Goal: Task Accomplishment & Management: Use online tool/utility

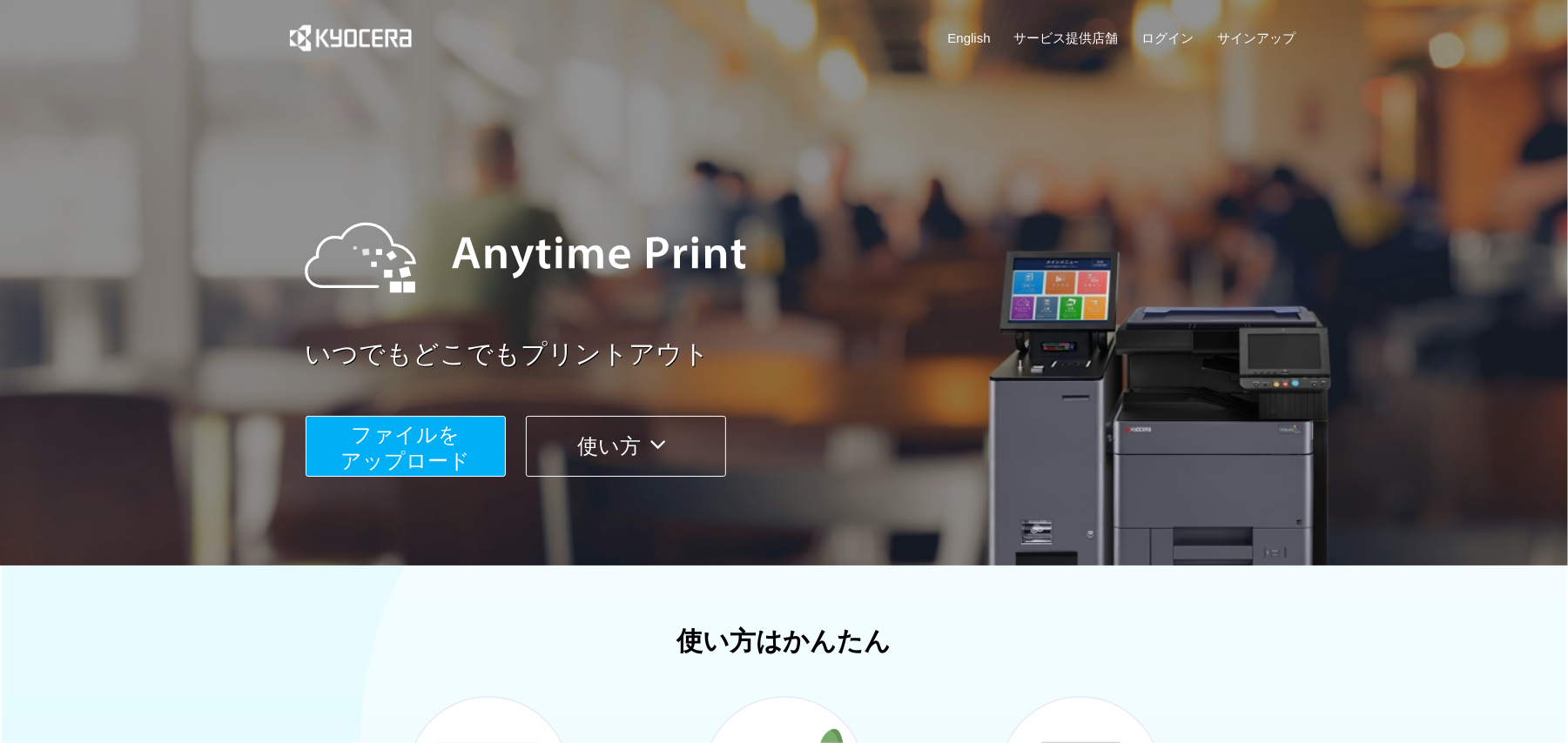
click at [435, 416] on button "ファイルを ​​アップロード" at bounding box center [406, 447] width 200 height 61
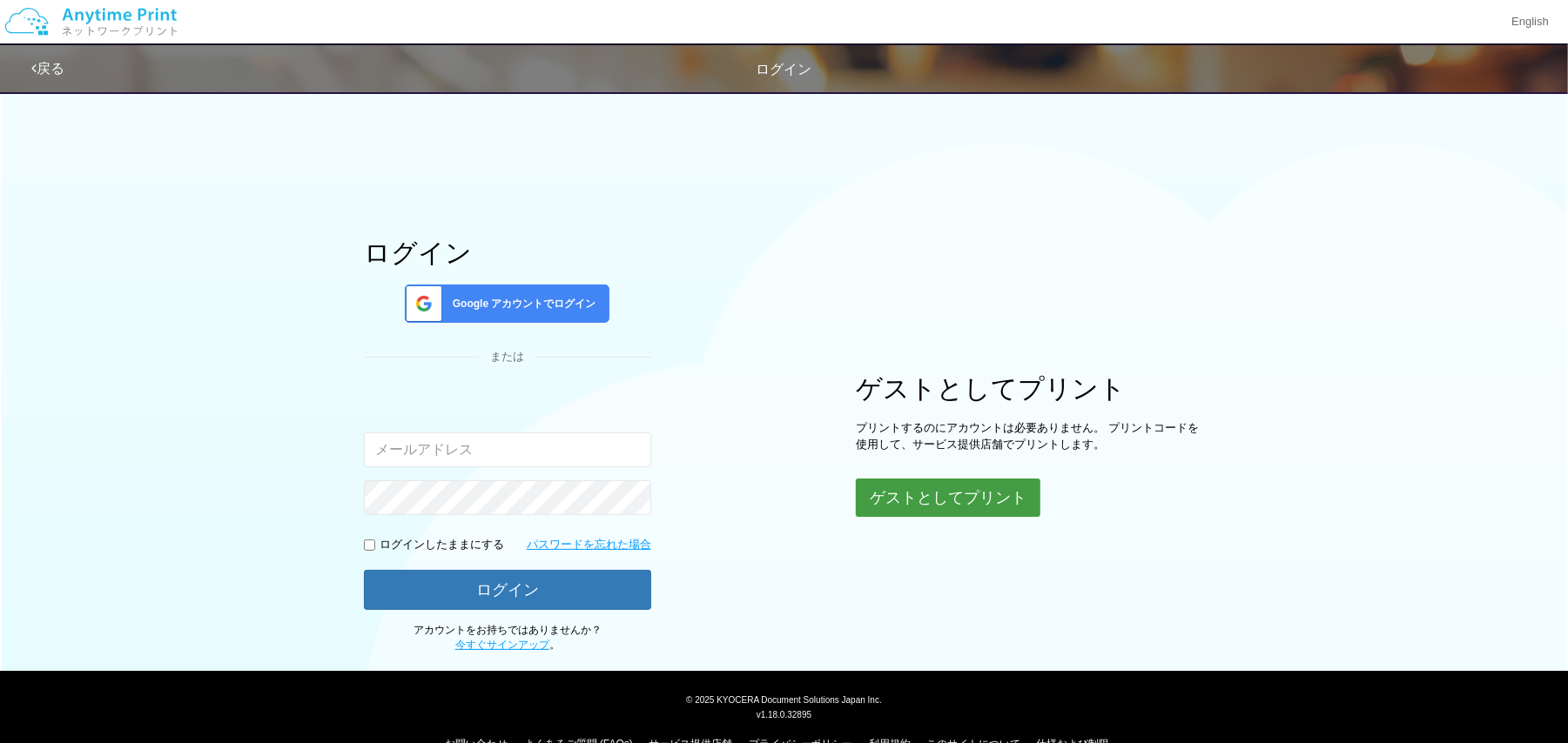
click at [890, 493] on button "ゲストとしてプリント" at bounding box center [947, 498] width 184 height 39
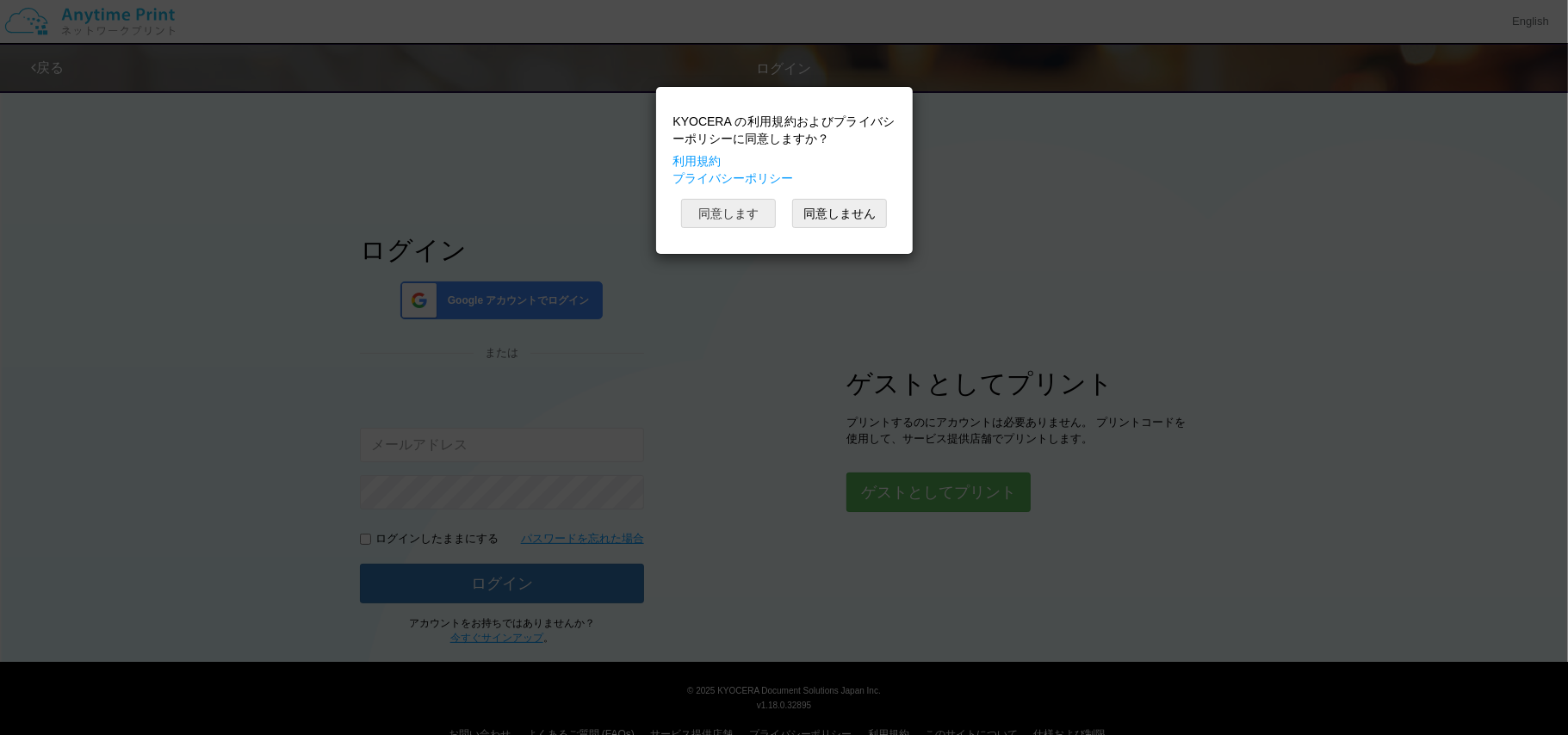
click at [742, 227] on button "同意します" at bounding box center [727, 213] width 94 height 29
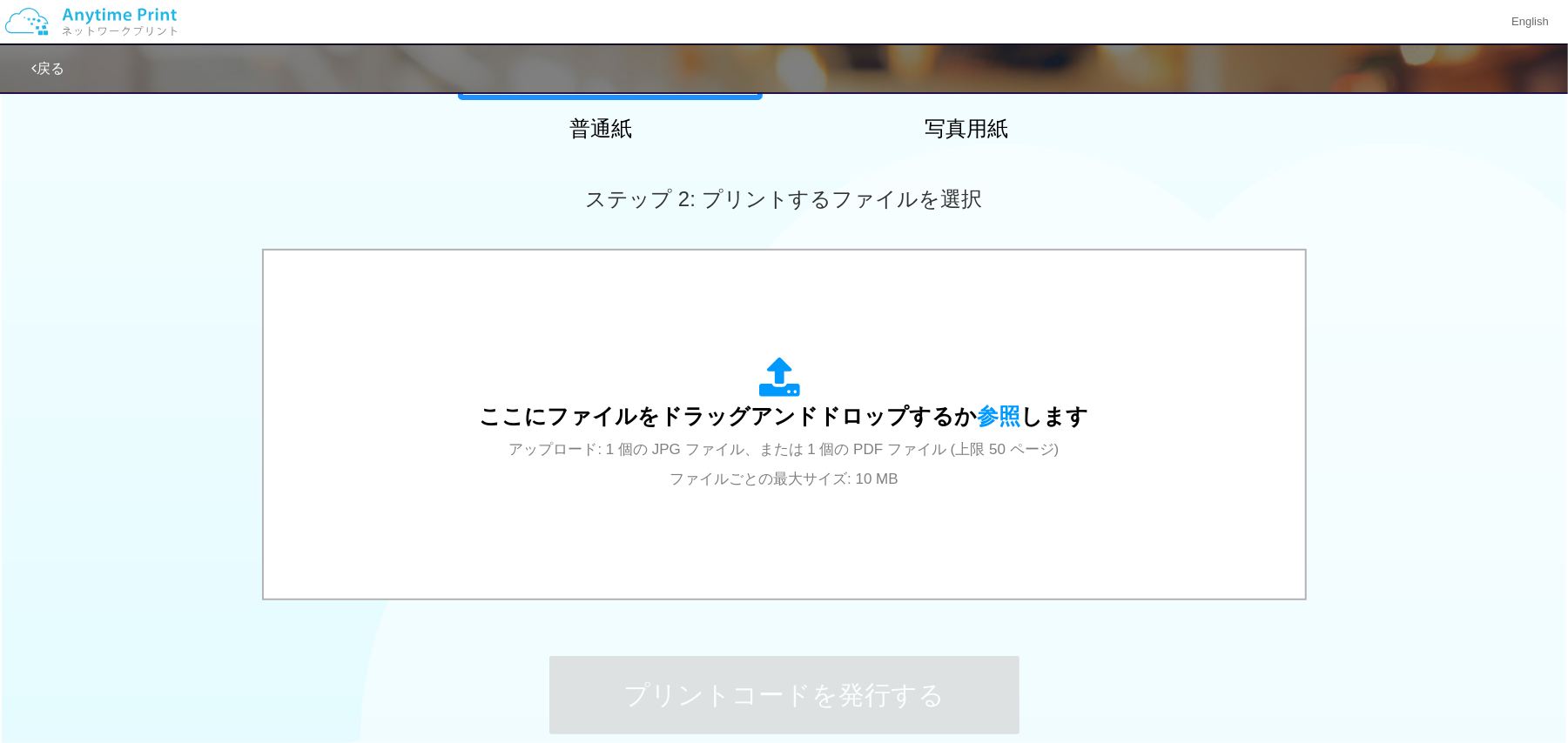
scroll to position [418, 0]
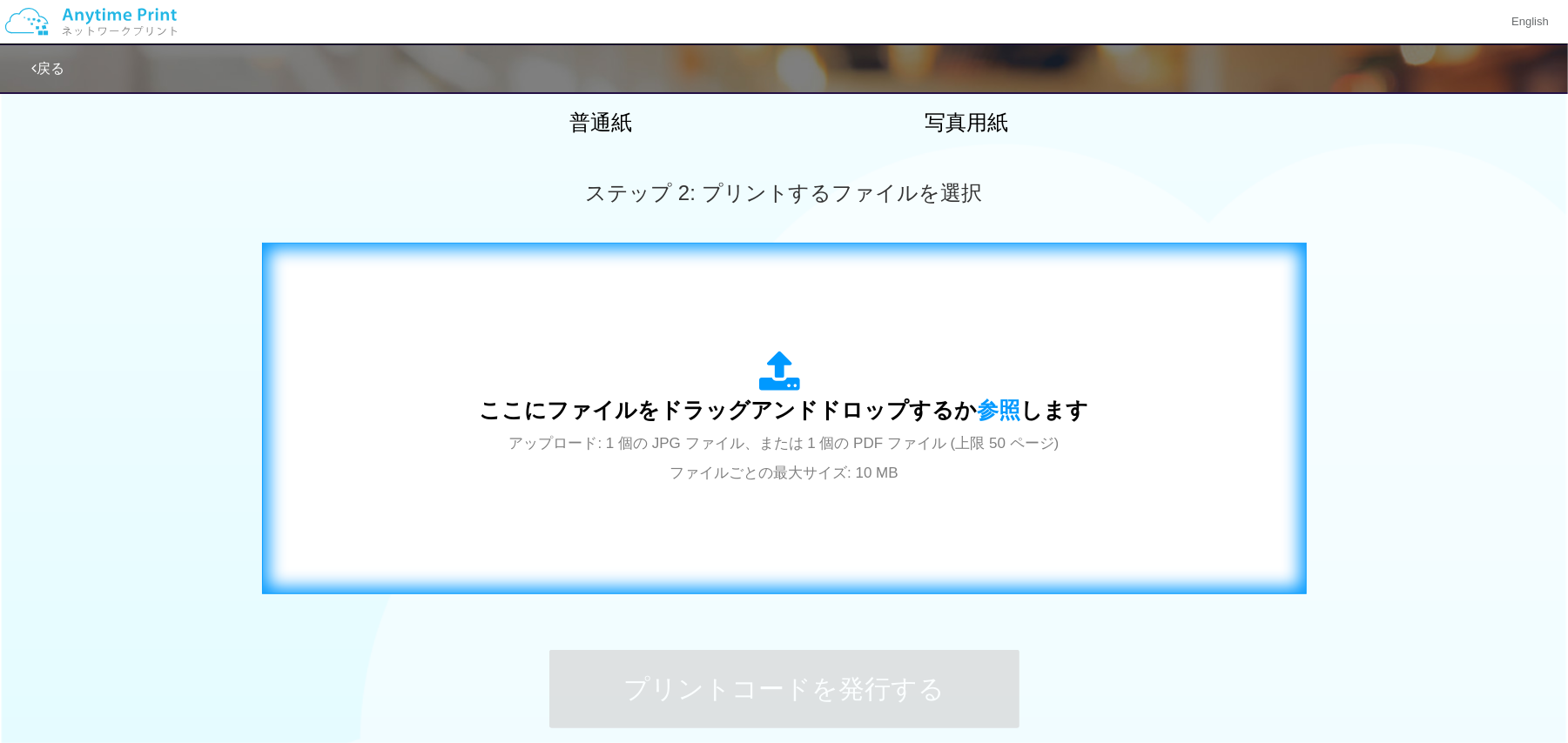
click at [718, 385] on div "ここにファイルをドラッグアンドドロップするか 参照 します アップロード: 1 個の JPG ファイル、または 1 個の PDF ファイル (上限 50 ペー…" at bounding box center [784, 419] width 609 height 136
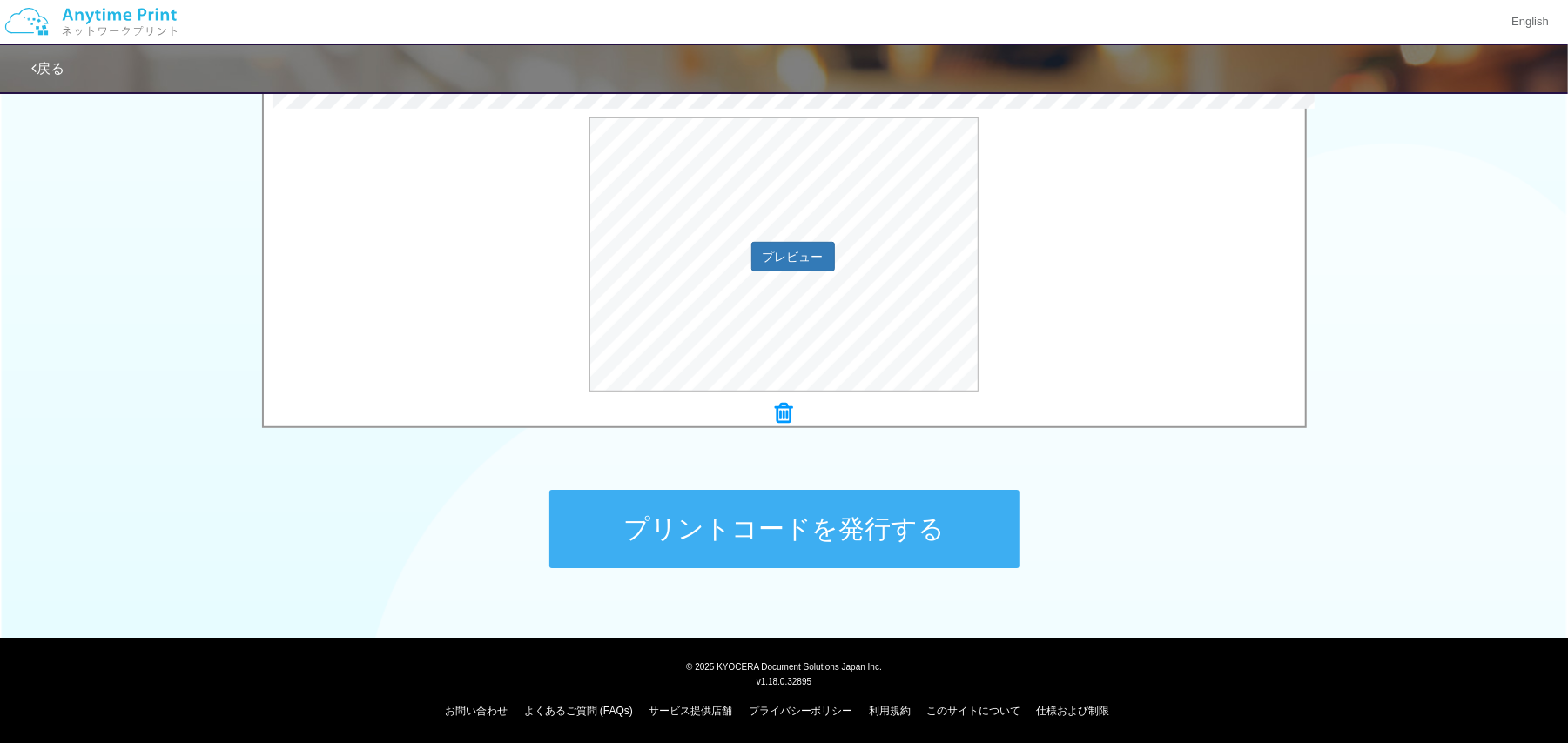
scroll to position [580, 0]
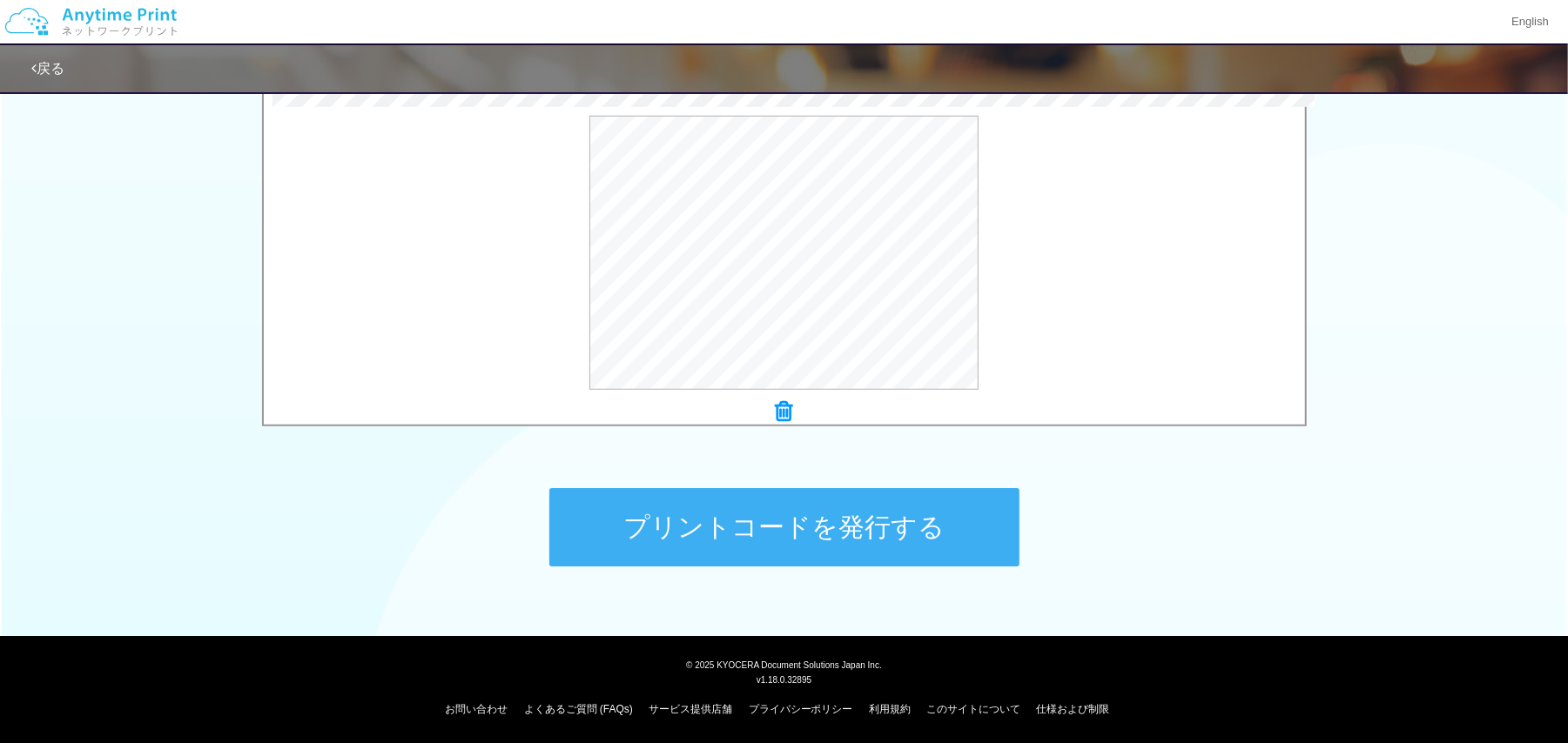
click at [917, 516] on button "プリントコードを発行する" at bounding box center [785, 527] width 470 height 78
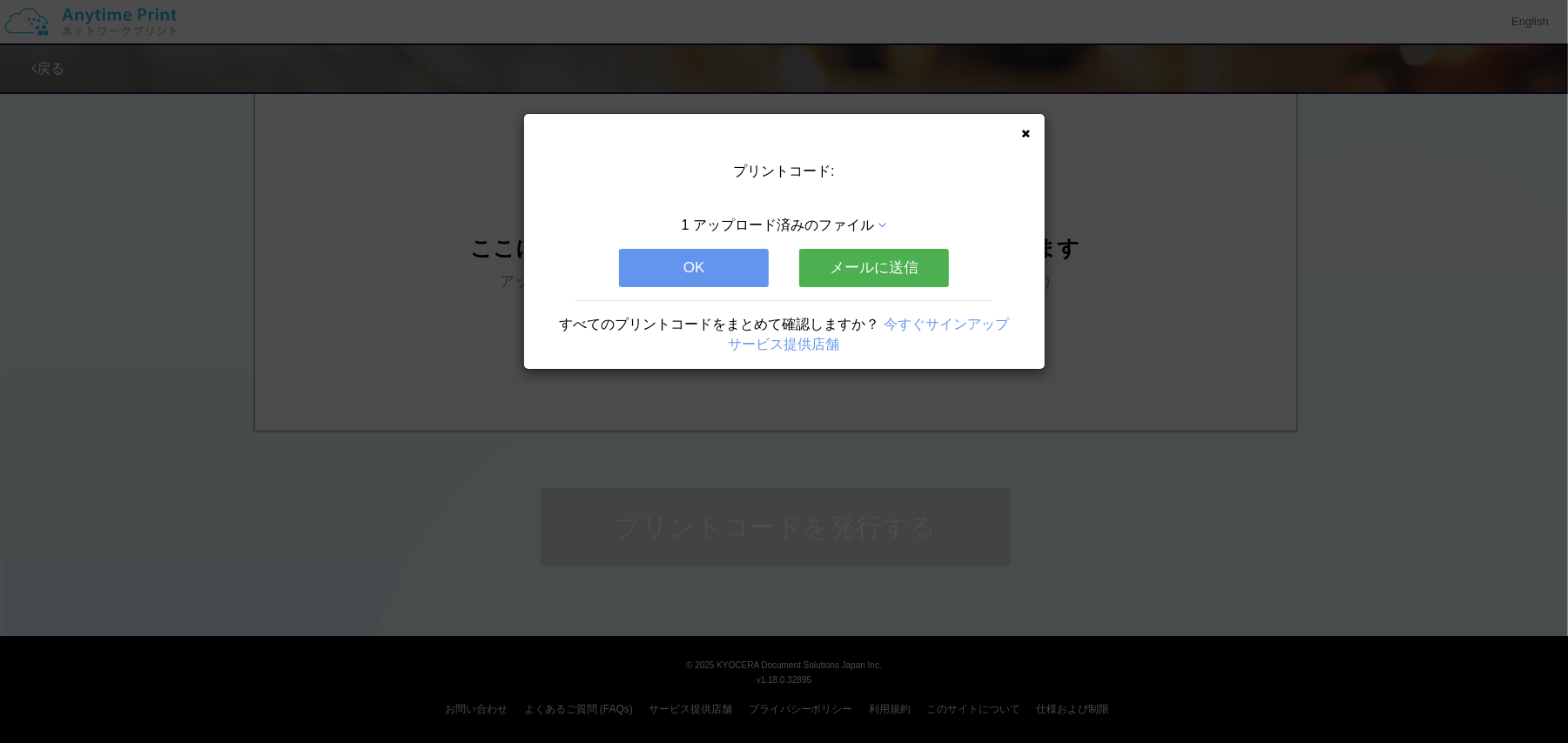
scroll to position [0, 0]
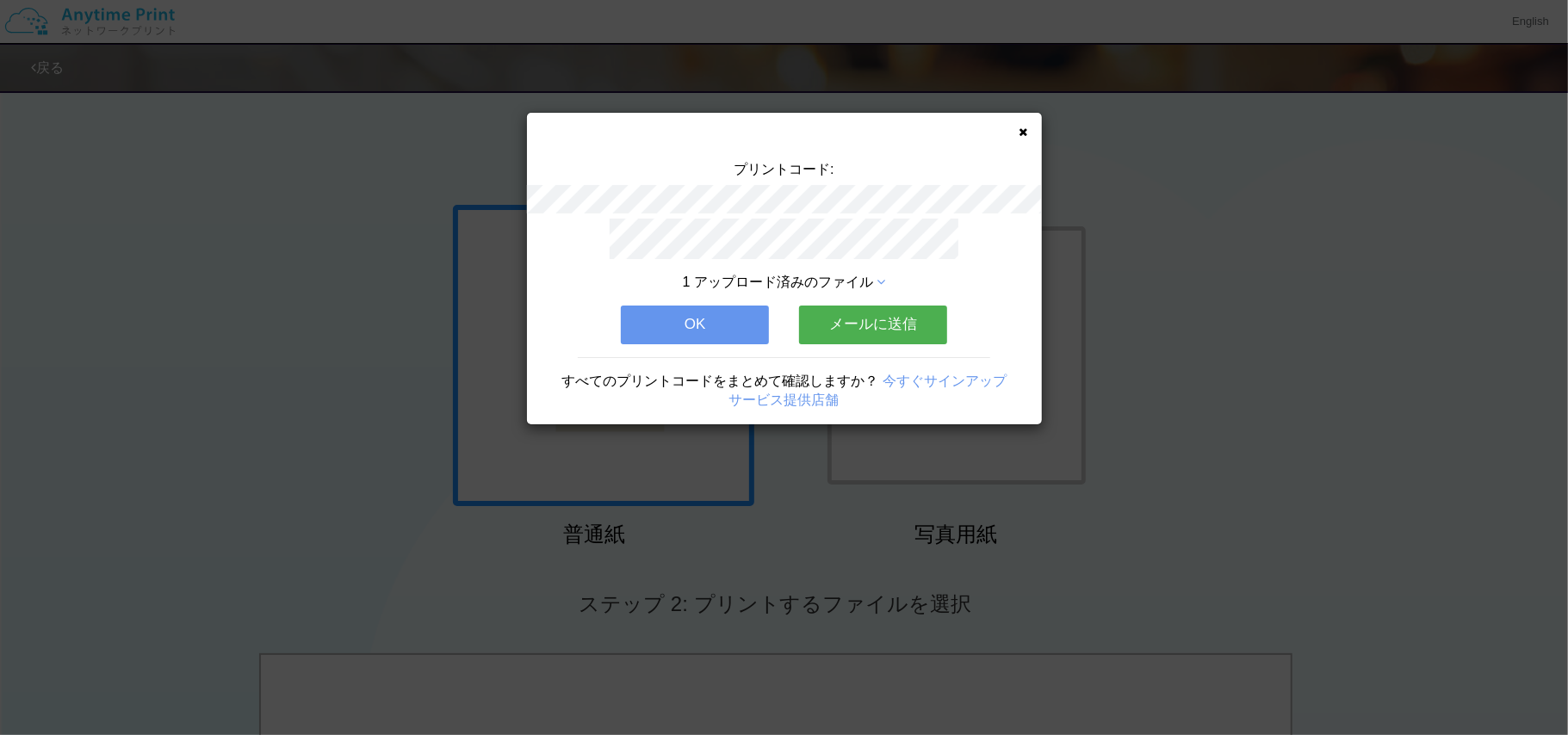
click at [871, 307] on button "メールに送信" at bounding box center [873, 324] width 148 height 38
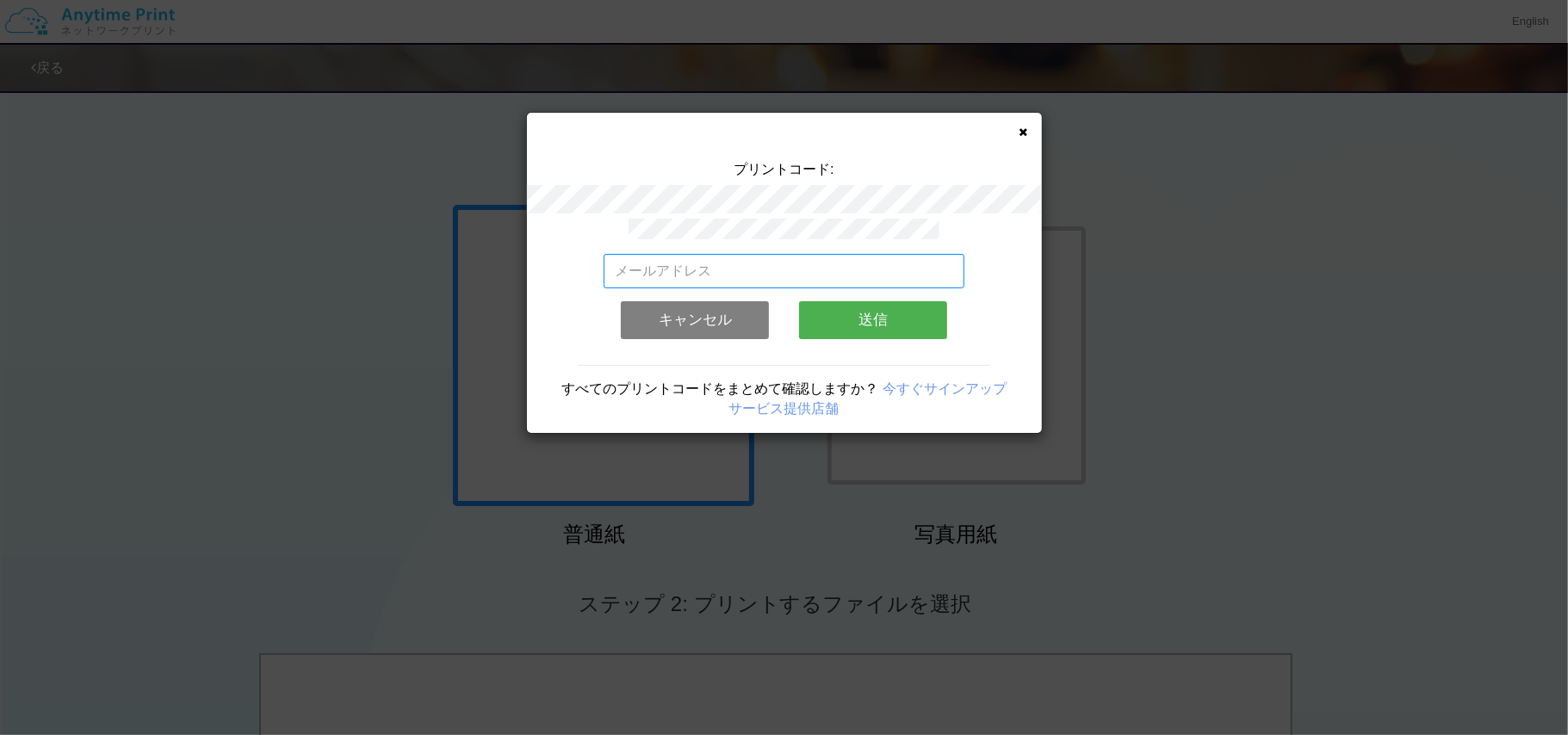
click at [784, 254] on input "email" at bounding box center [784, 271] width 360 height 35
type input "sakurai"
click at [728, 260] on input "sakurai" at bounding box center [784, 271] width 360 height 35
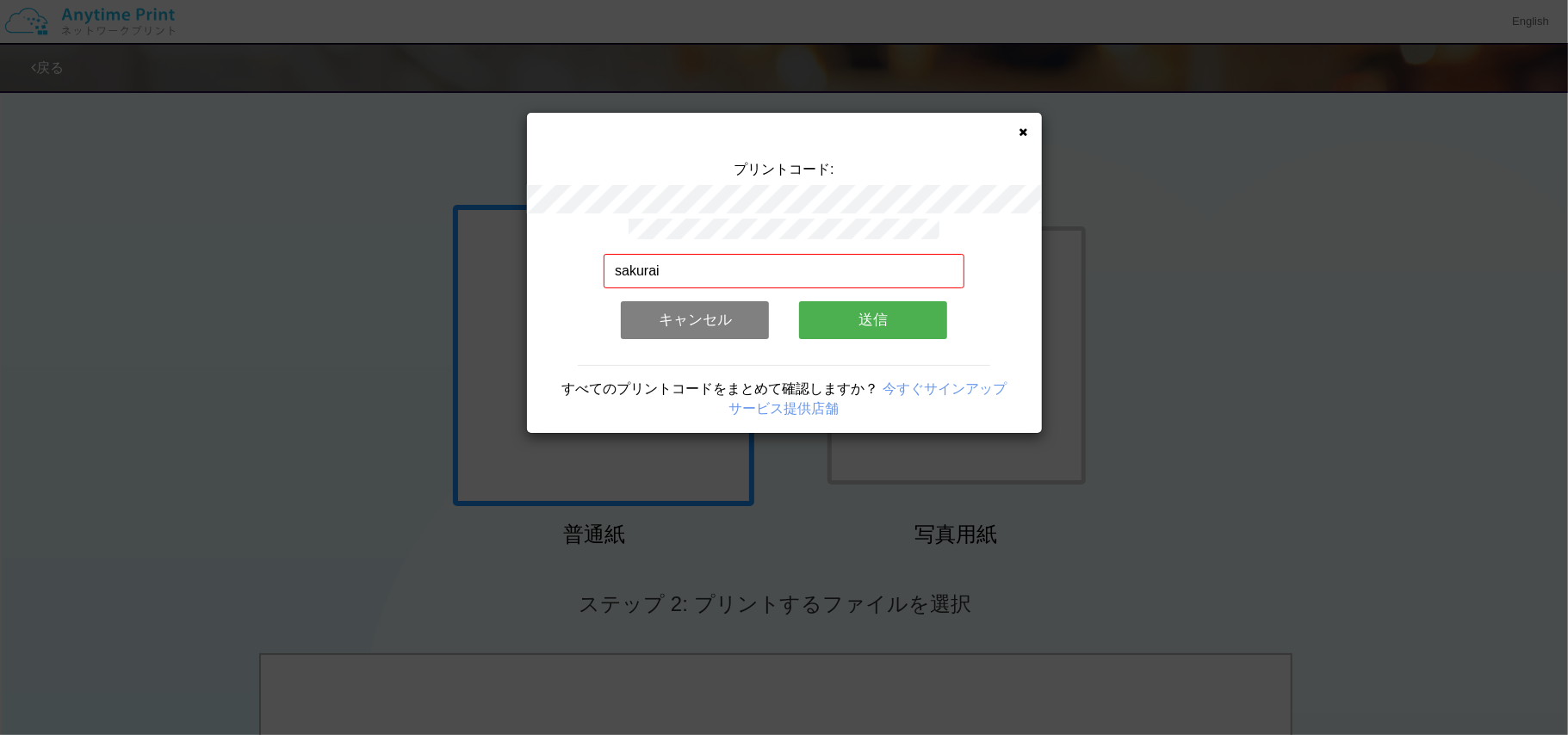
click at [707, 315] on button "キャンセル" at bounding box center [695, 320] width 148 height 38
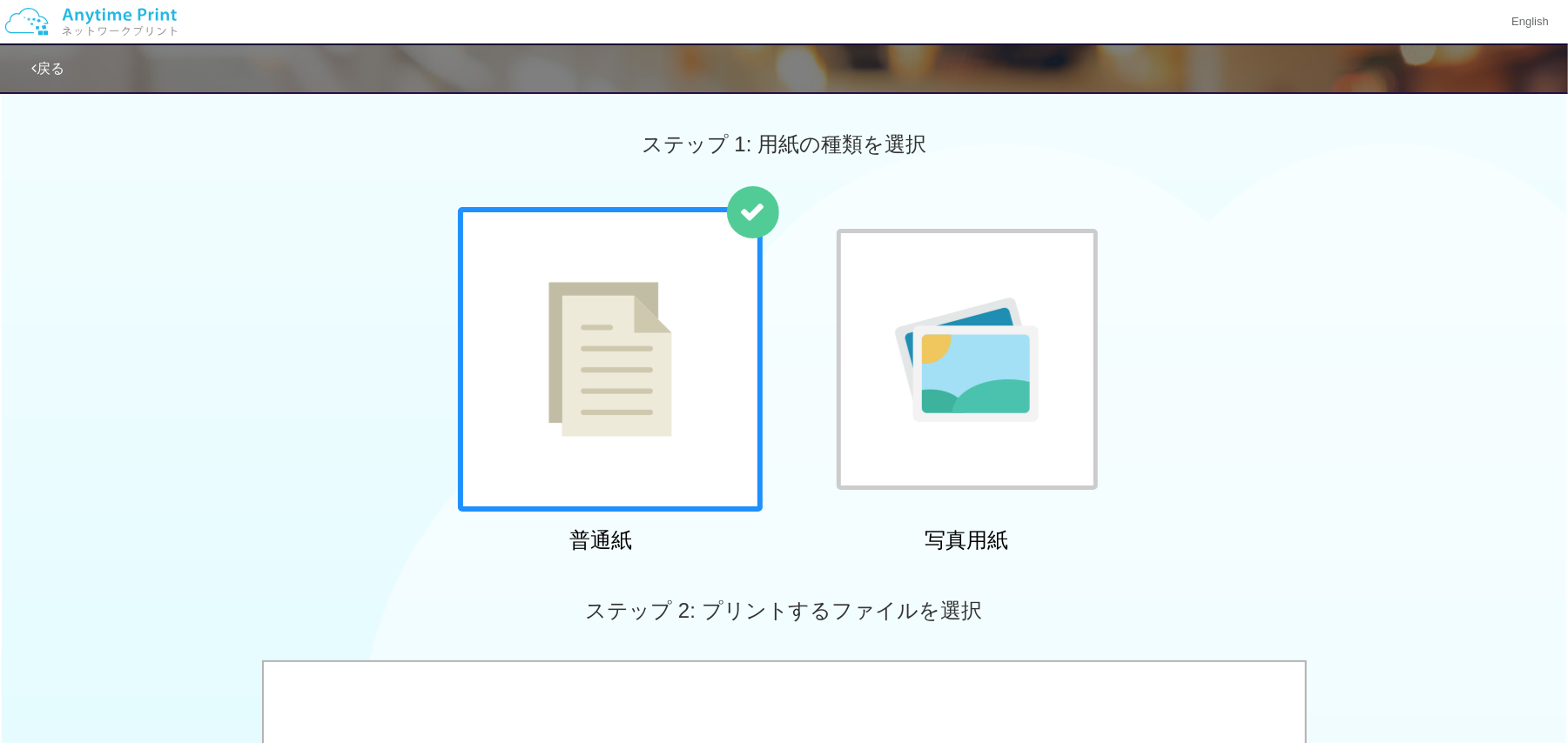
click at [704, 359] on div at bounding box center [610, 359] width 305 height 305
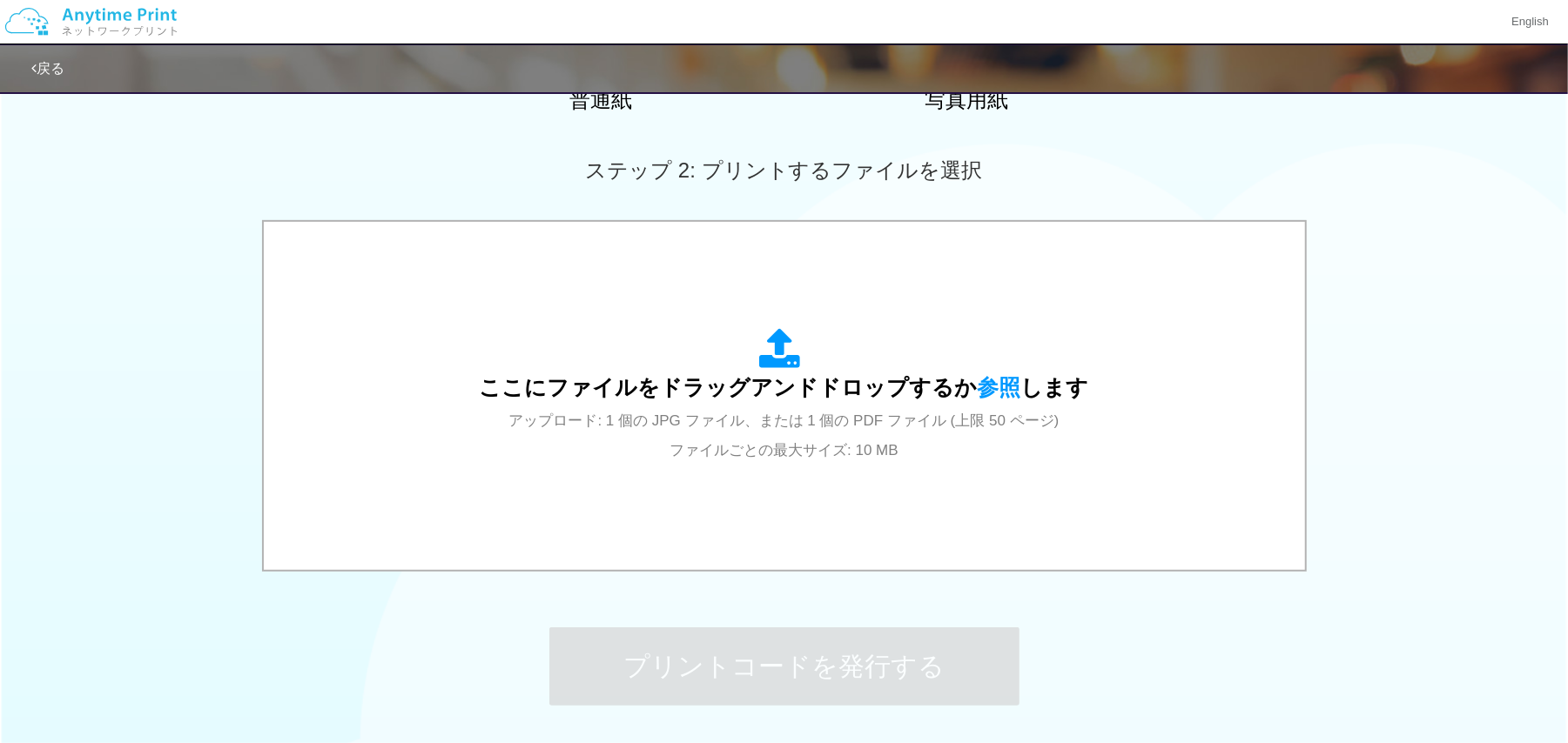
scroll to position [449, 0]
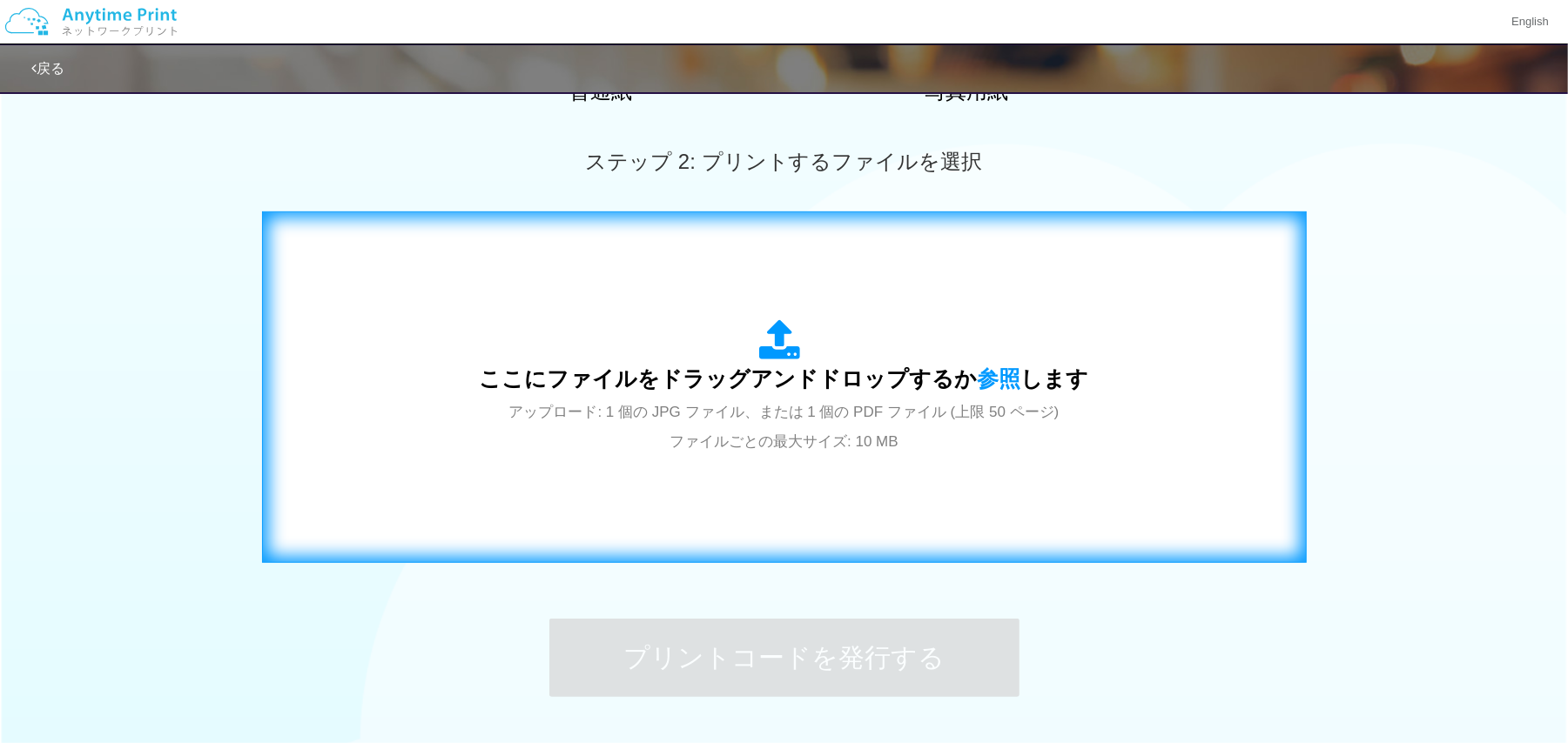
click at [720, 391] on span "ここにファイルをドラッグアンドドロップするか 参照 します" at bounding box center [784, 379] width 609 height 25
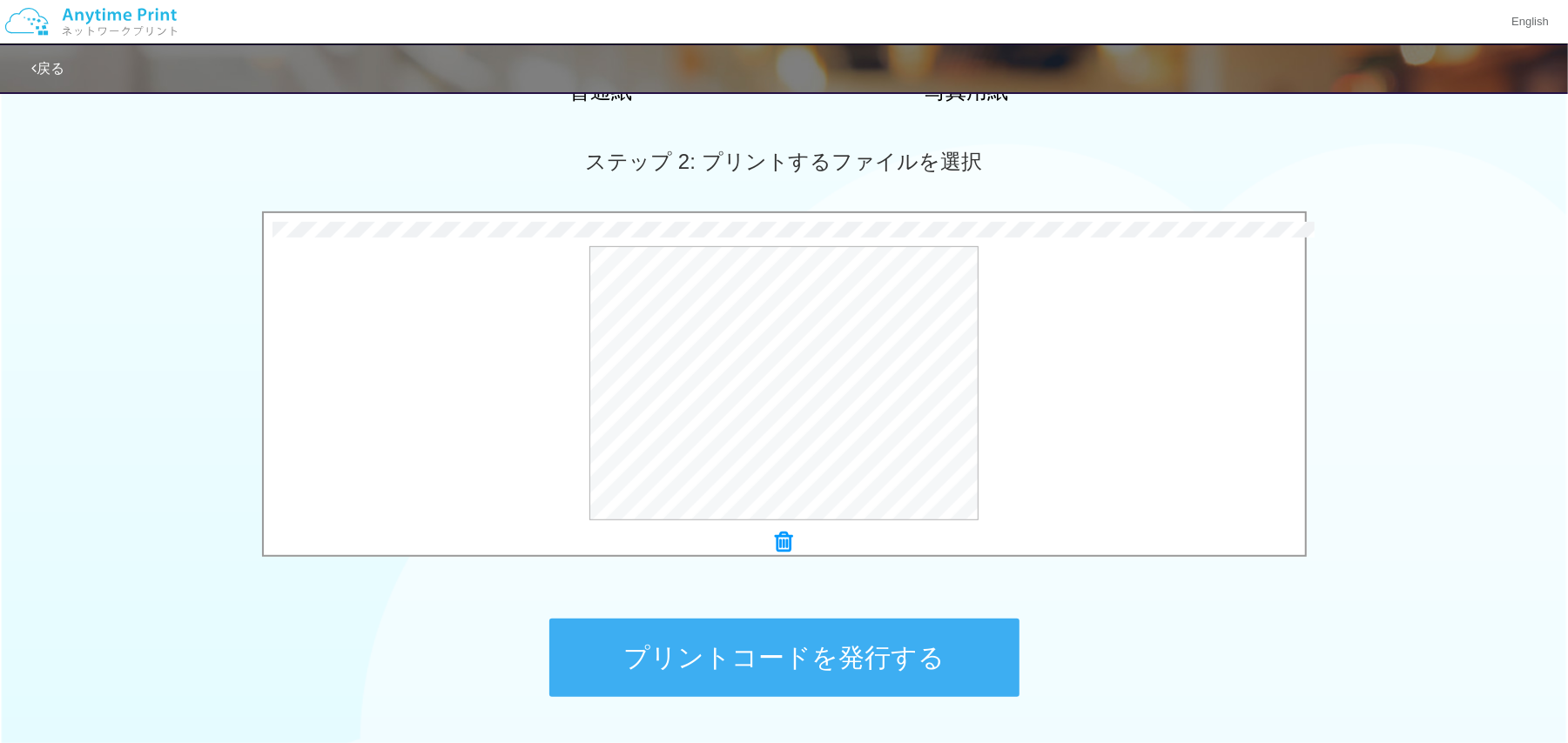
click at [673, 642] on button "プリントコードを発行する" at bounding box center [785, 658] width 470 height 78
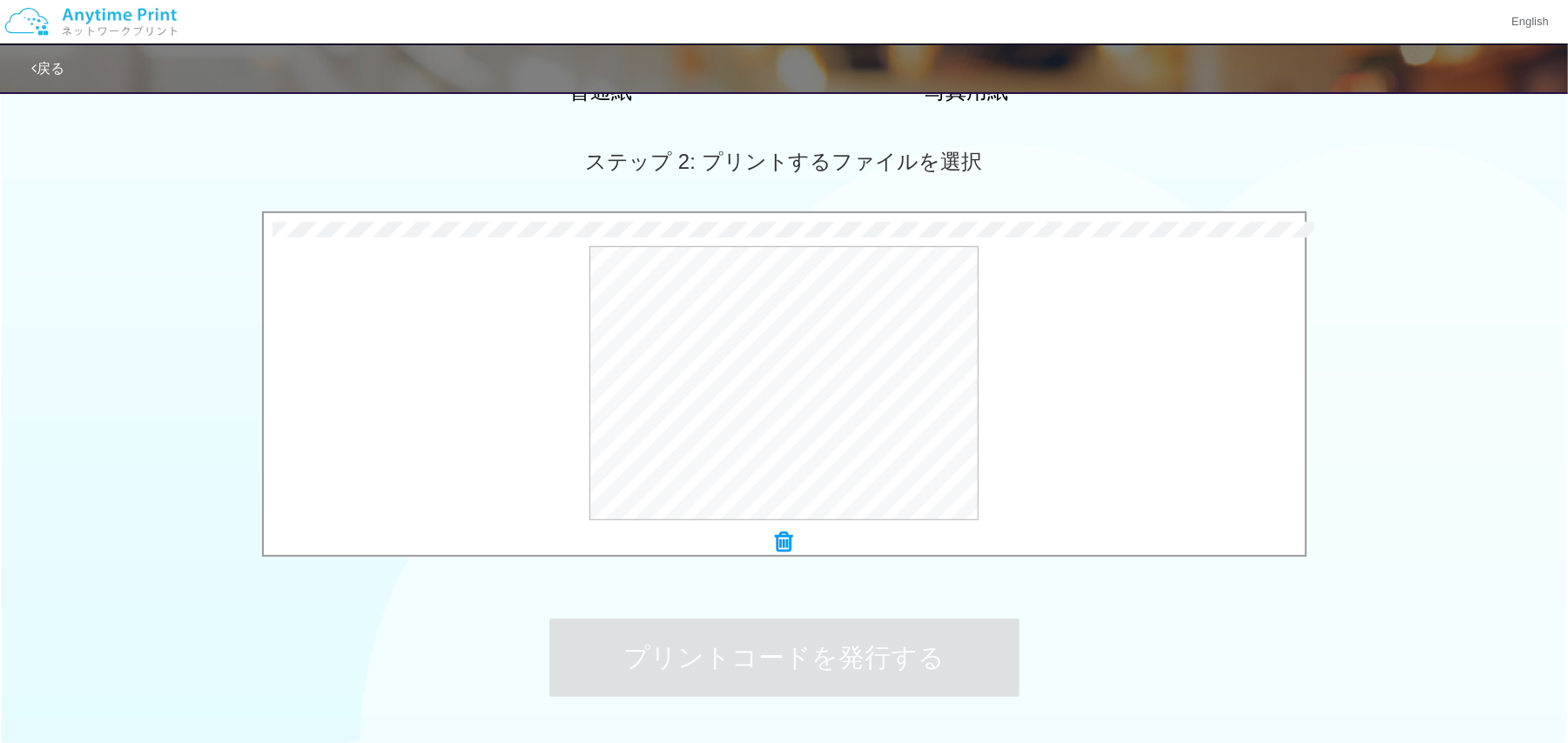
scroll to position [0, 0]
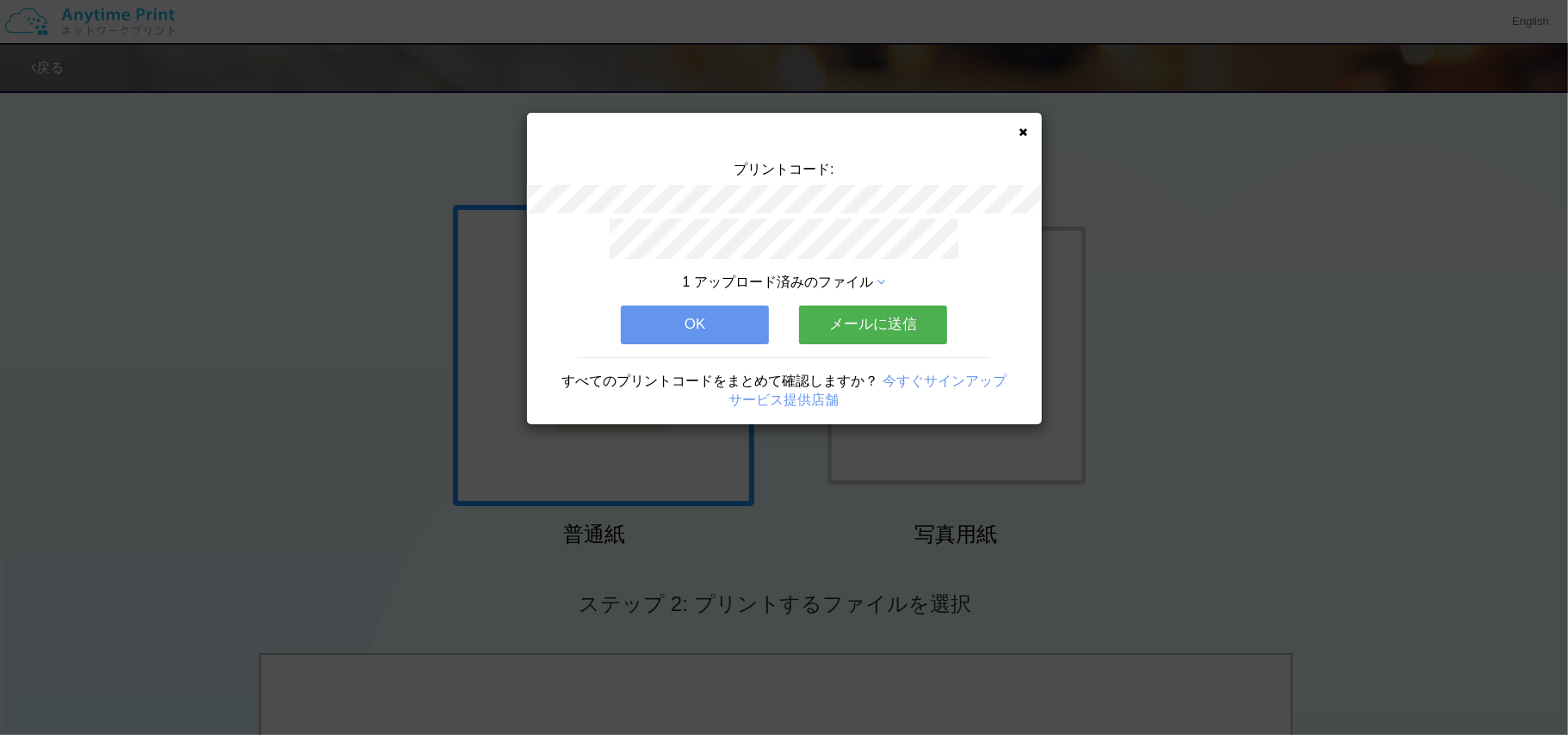
click at [697, 328] on button "OK" at bounding box center [695, 324] width 148 height 38
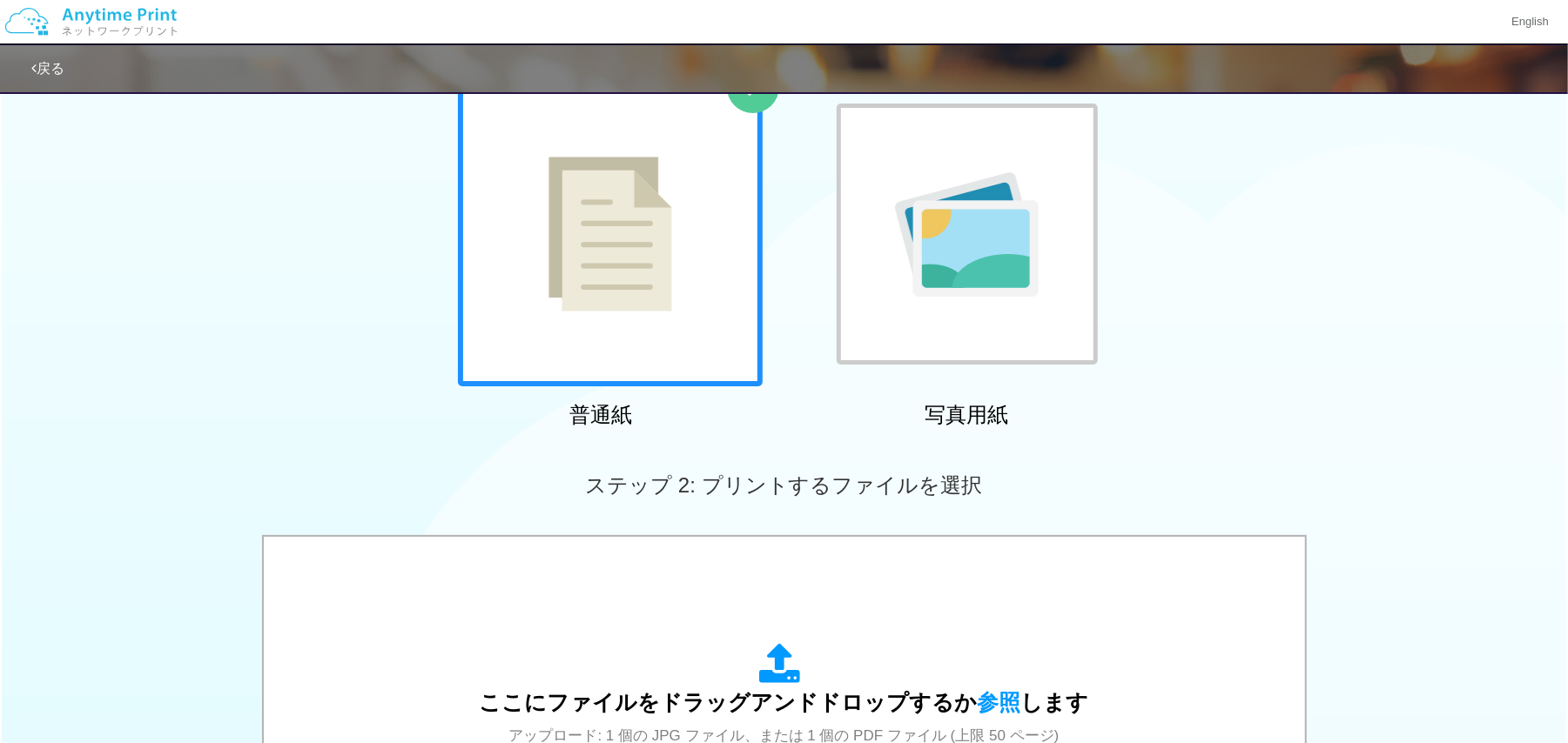
scroll to position [171, 0]
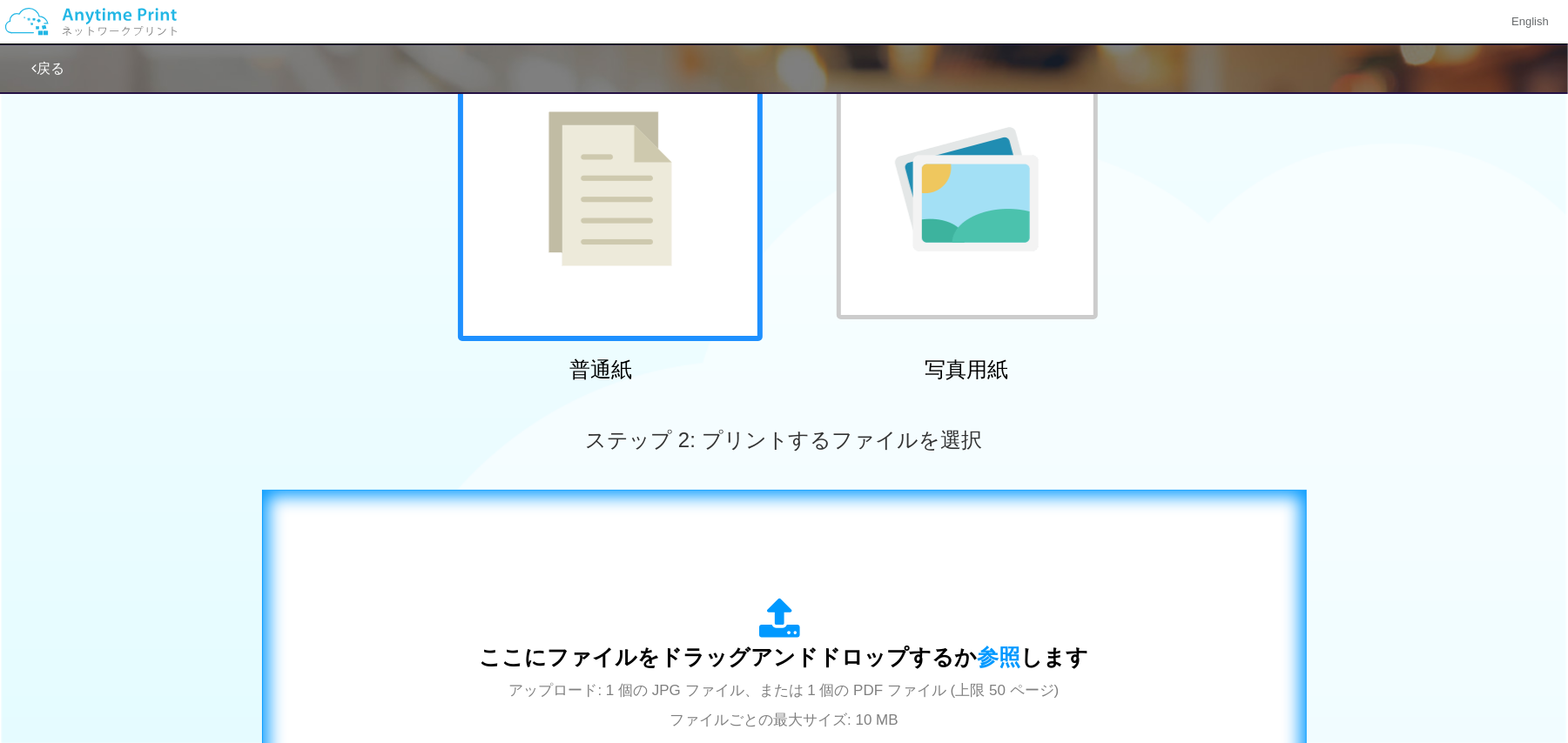
click at [586, 526] on div "ここにファイルをドラッグアンドドロップするか 参照 します アップロード: 1 個の JPG ファイル、または 1 個の PDF ファイル (上限 50 ペー…" at bounding box center [785, 666] width 1009 height 315
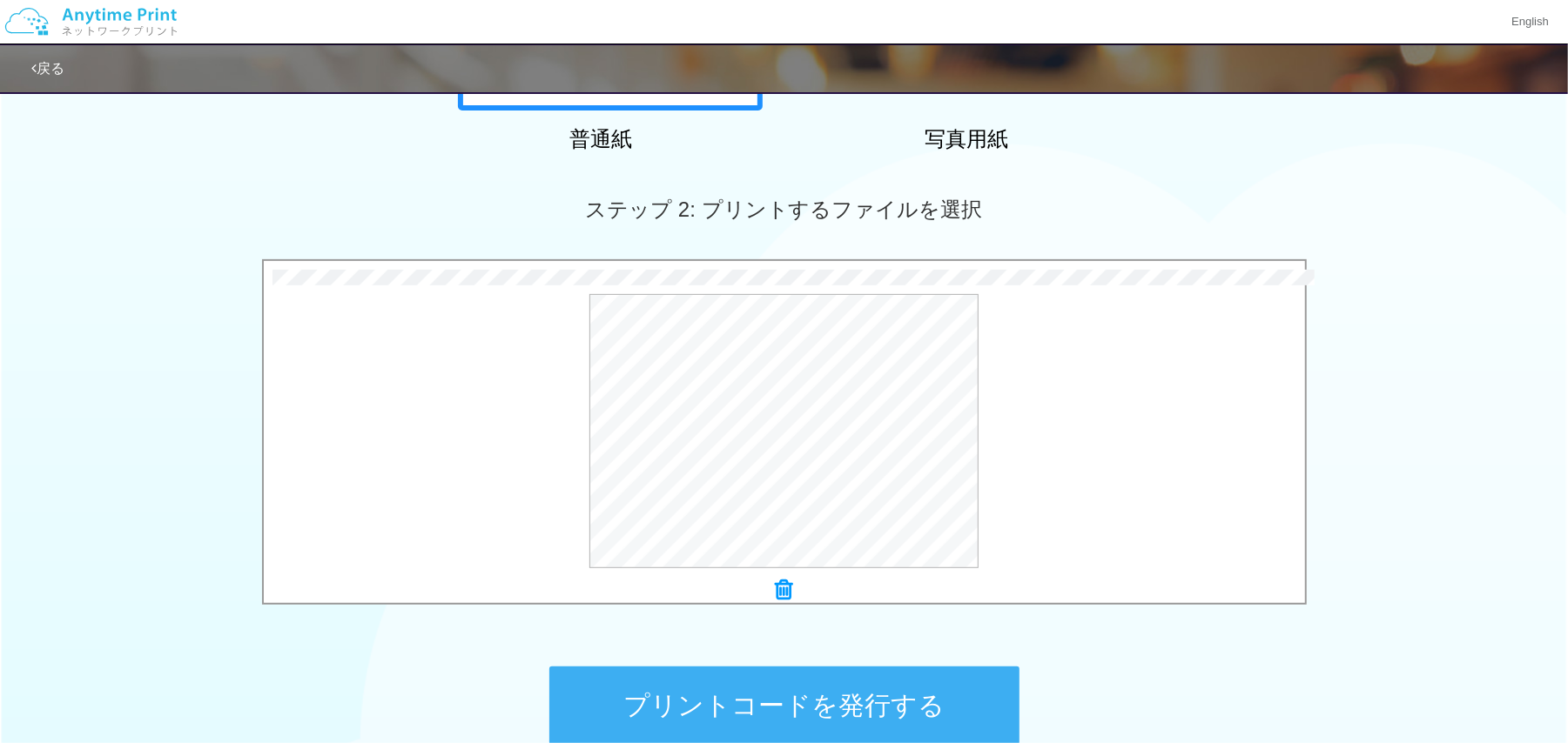
scroll to position [580, 0]
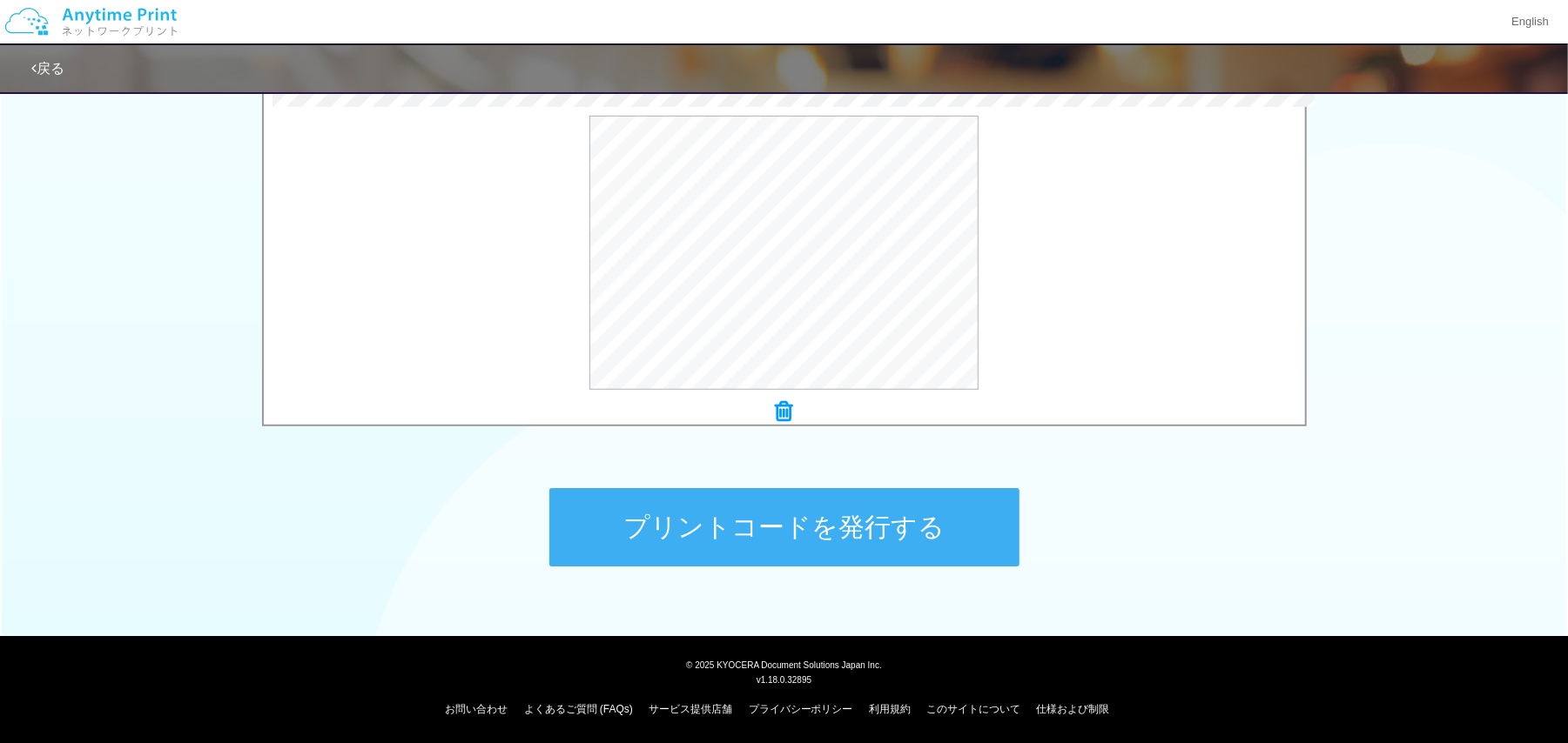
click at [731, 536] on button "プリントコードを発行する" at bounding box center [785, 527] width 470 height 78
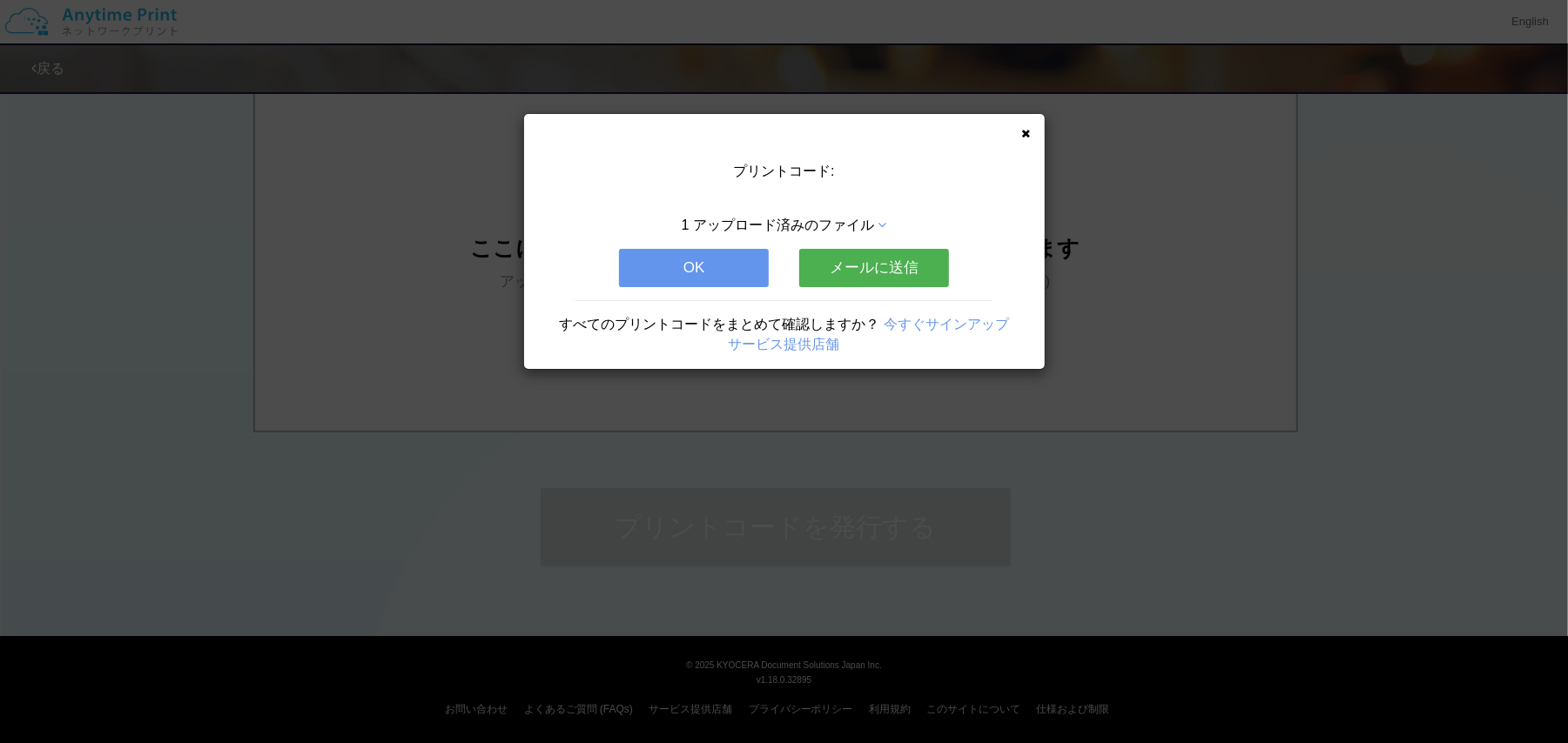
scroll to position [0, 0]
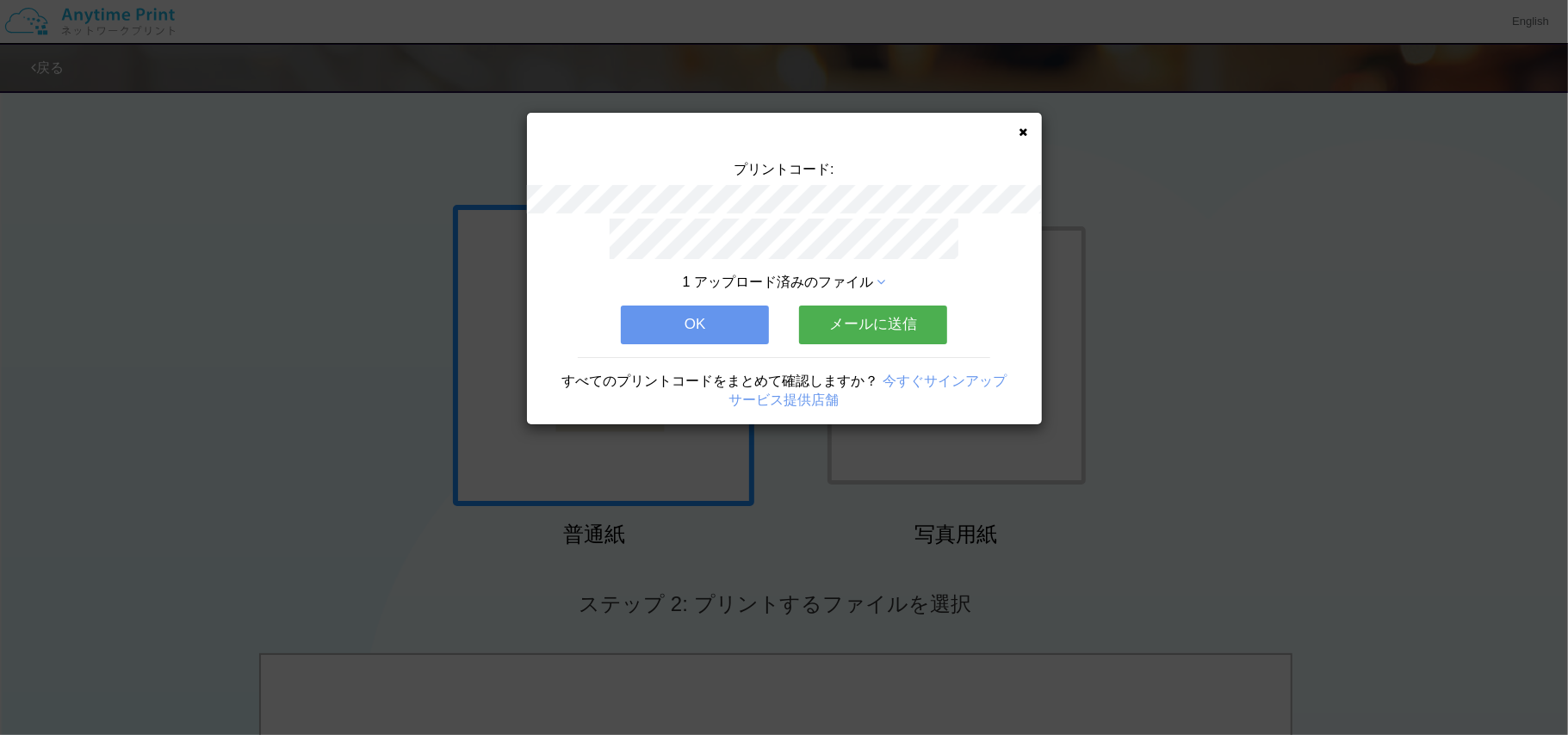
click at [718, 318] on button "OK" at bounding box center [695, 324] width 148 height 38
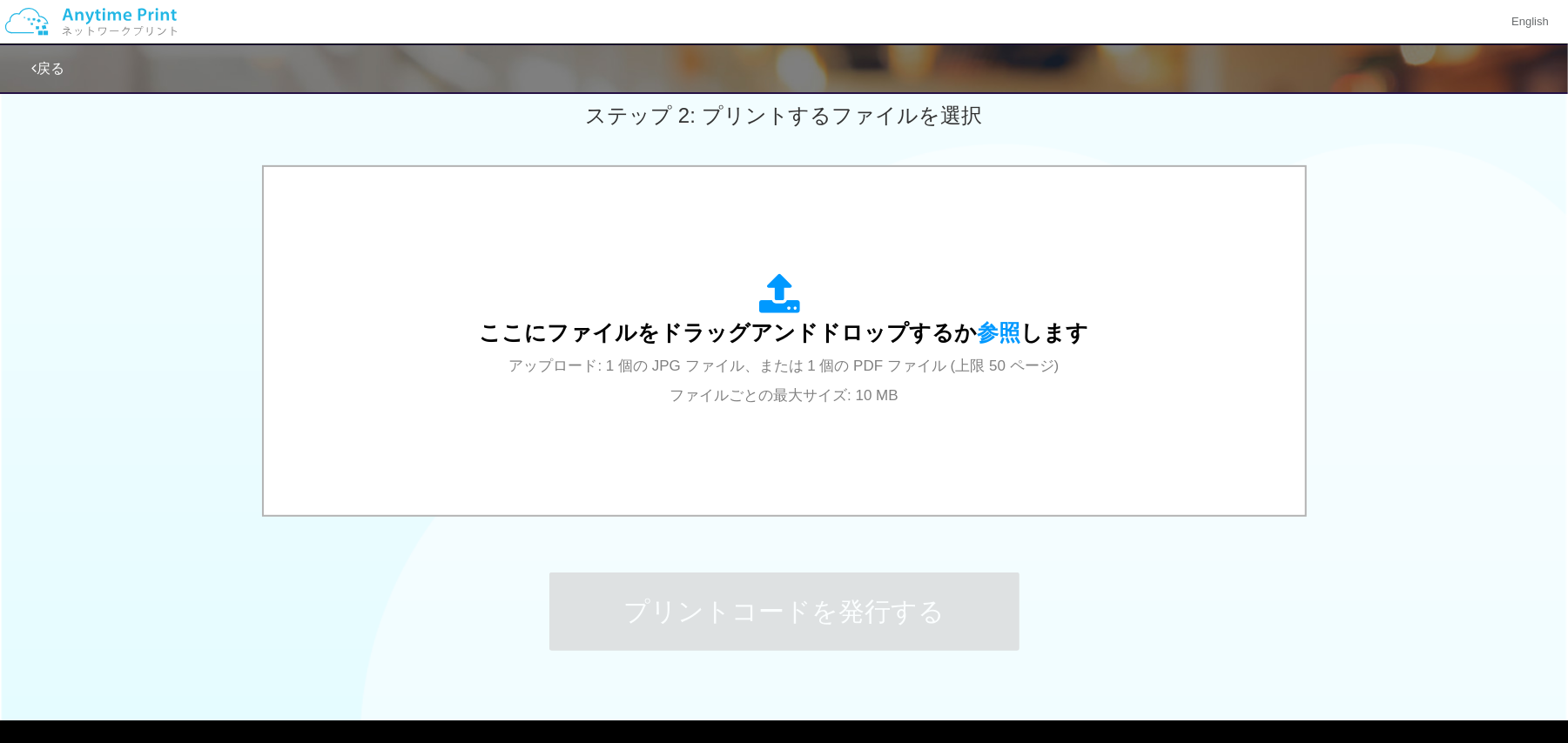
scroll to position [502, 0]
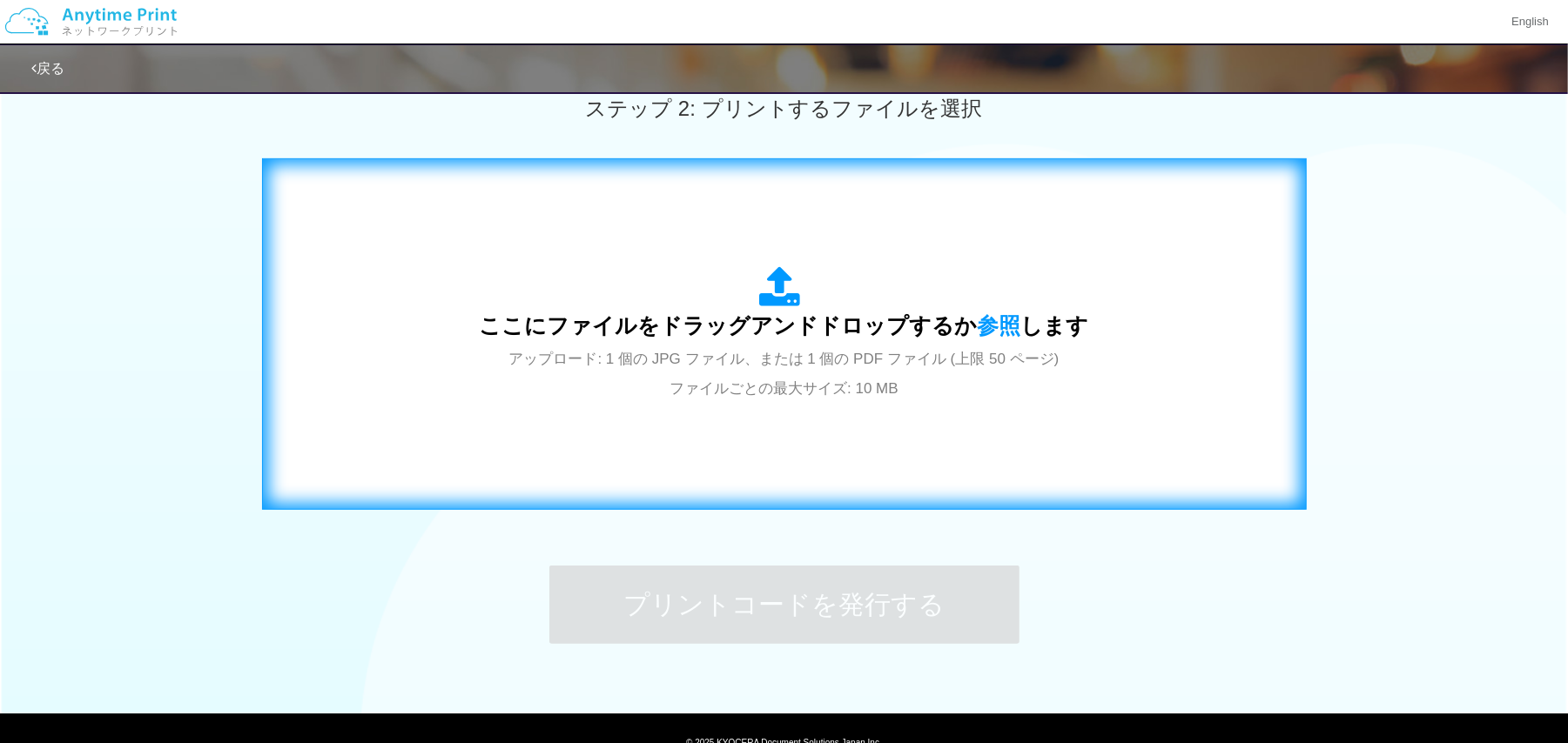
click at [732, 380] on span "アップロード: 1 個の JPG ファイル、または 1 個の PDF ファイル (上限 50 ページ) ファイルごとの最大サイズ: 10 MB" at bounding box center [784, 374] width 551 height 46
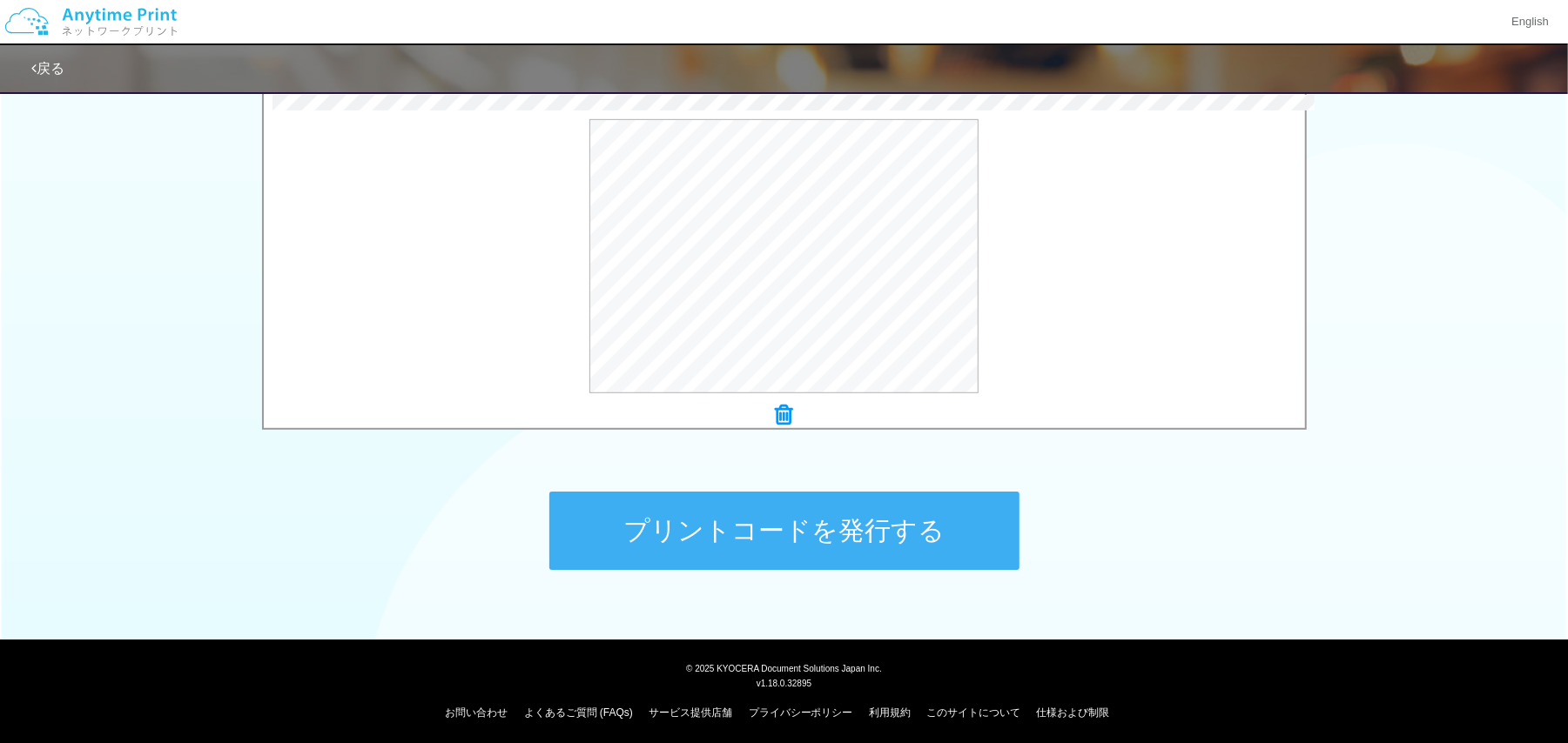
scroll to position [580, 0]
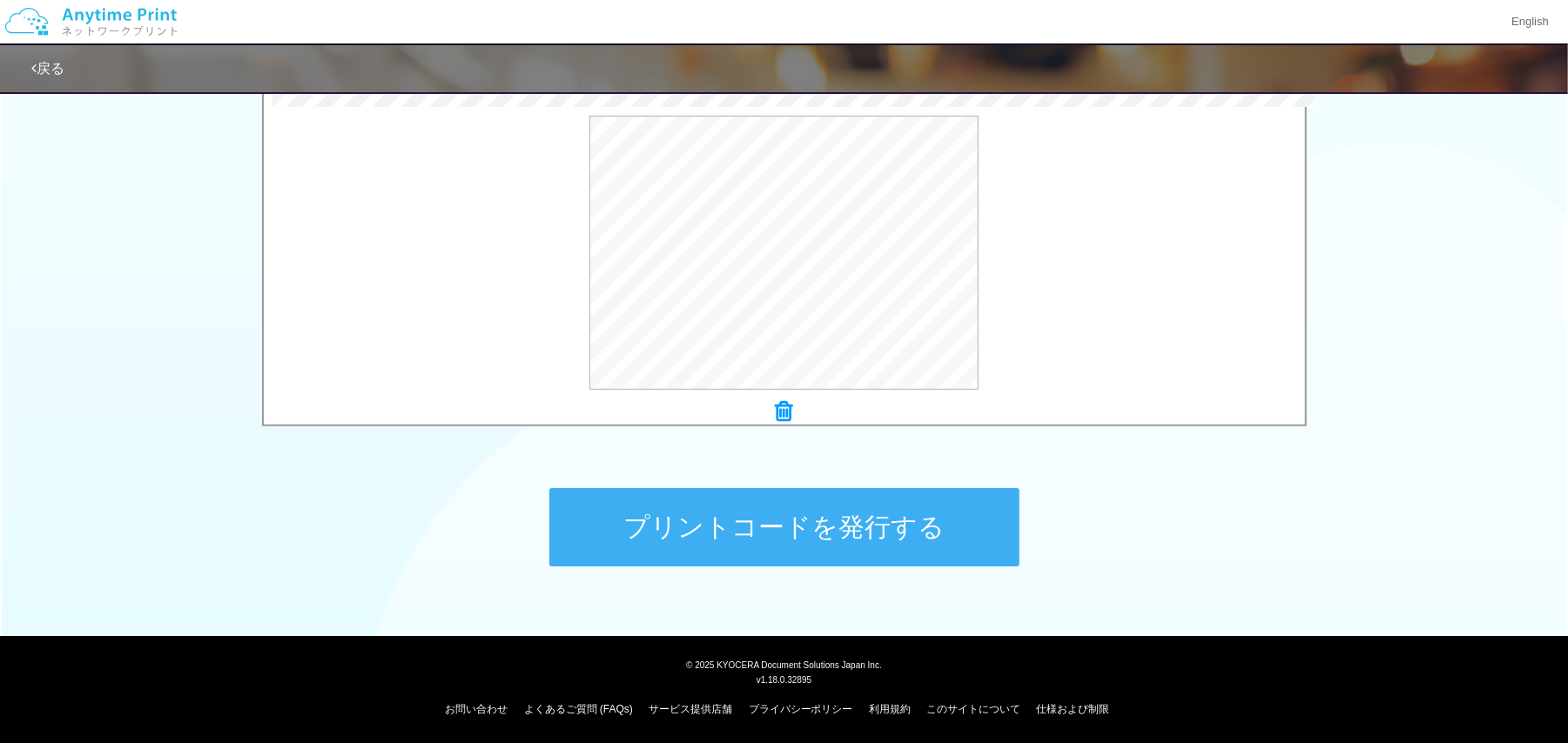
click at [770, 531] on button "プリントコードを発行する" at bounding box center [785, 527] width 470 height 78
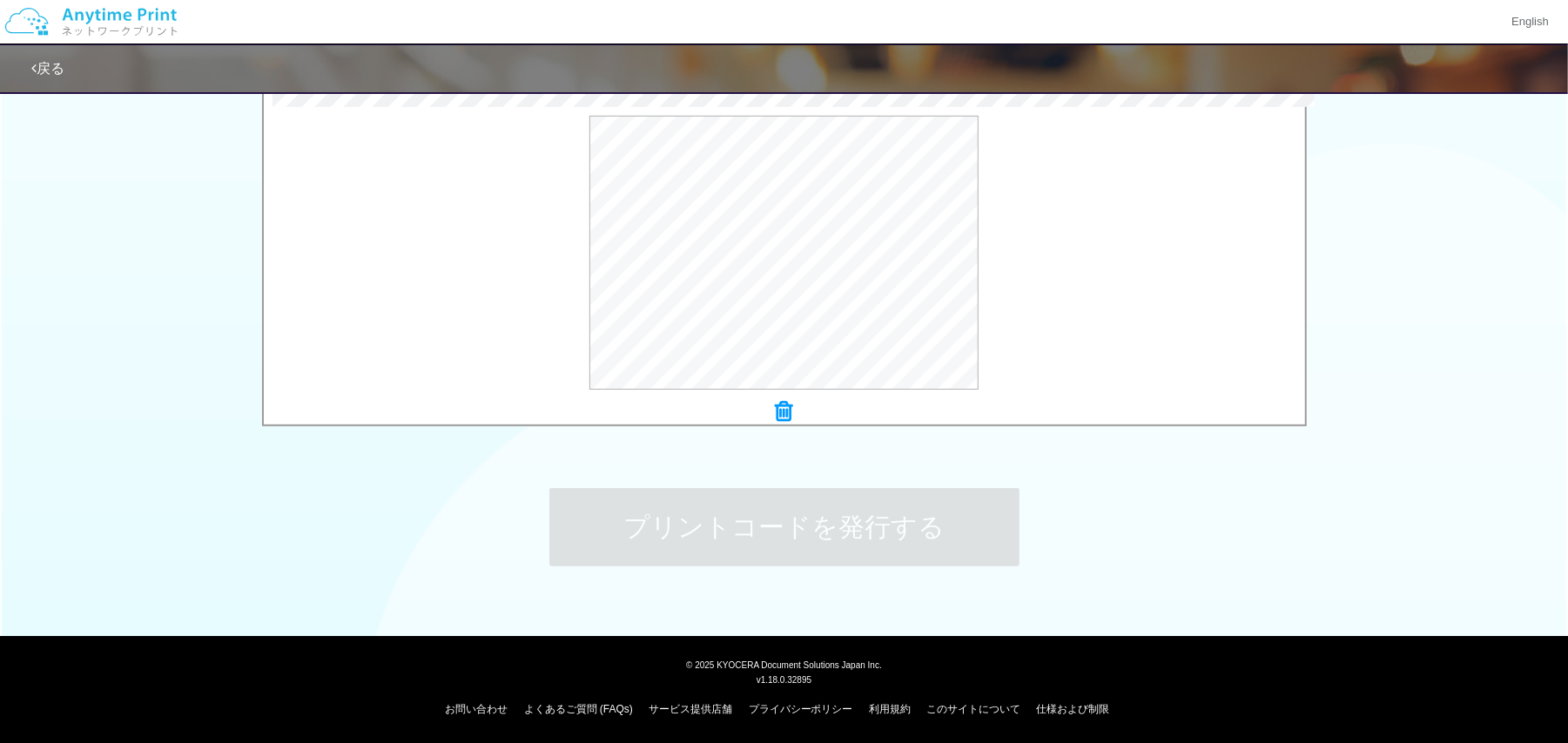
scroll to position [0, 0]
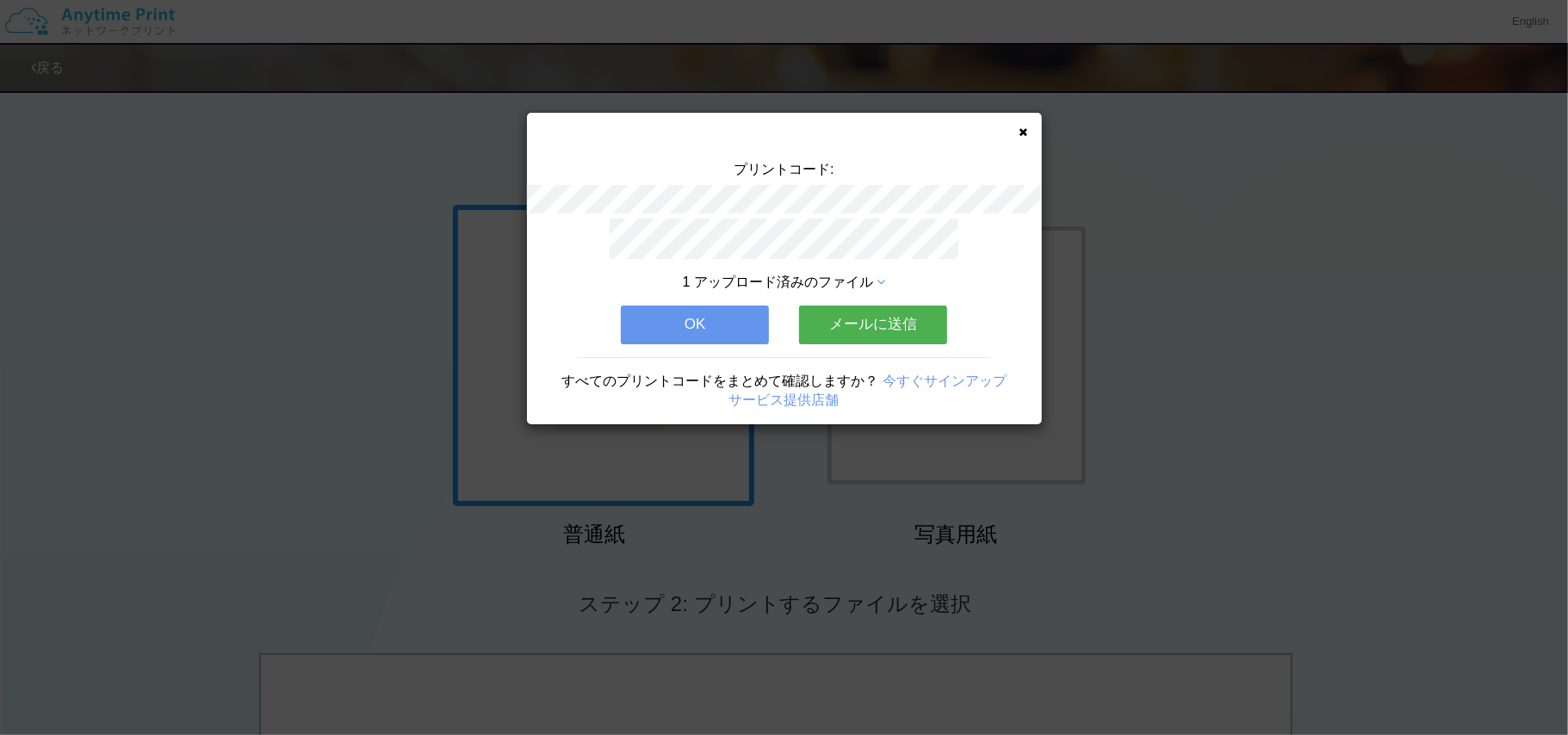
click at [675, 320] on button "OK" at bounding box center [695, 324] width 148 height 38
